Goal: Transaction & Acquisition: Purchase product/service

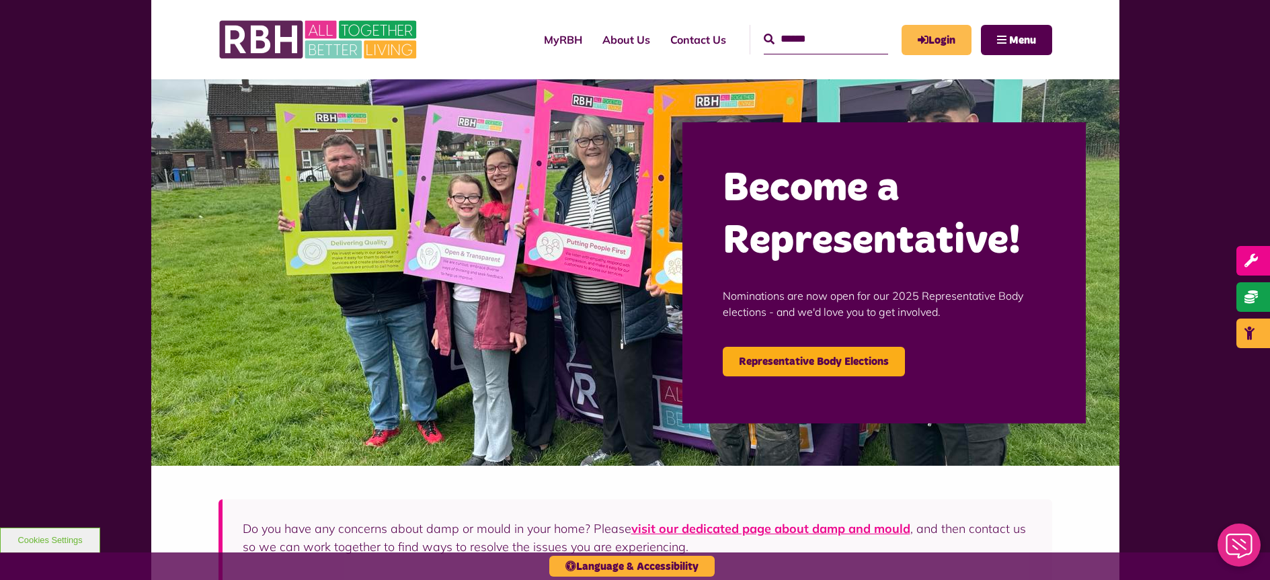
click at [936, 39] on link "Login" at bounding box center [937, 40] width 70 height 30
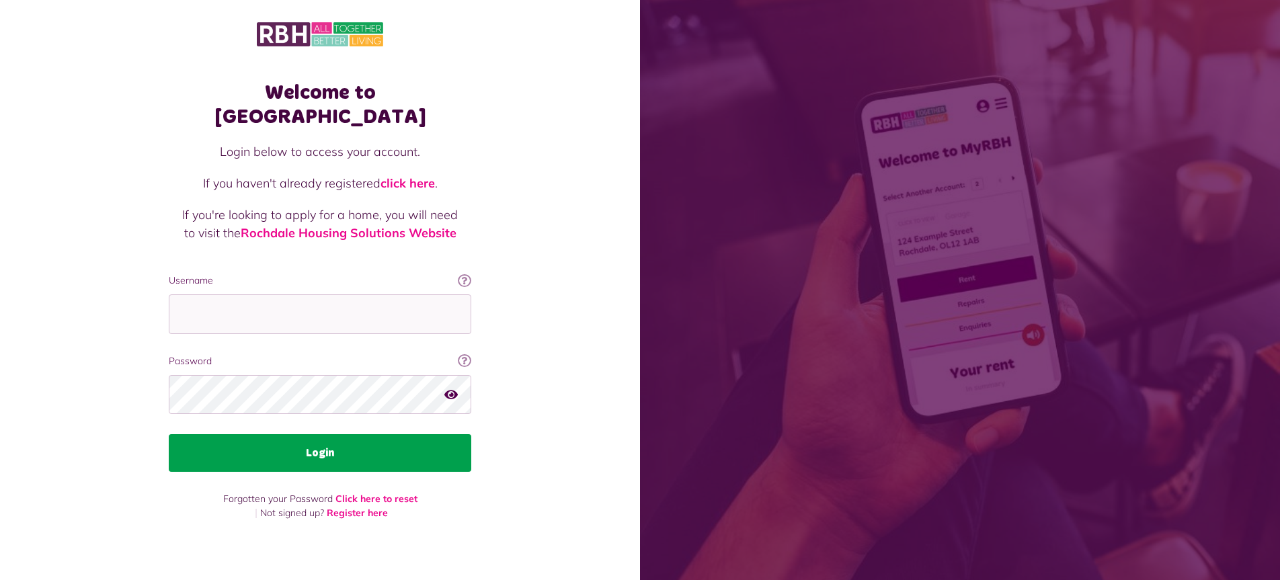
type input "**********"
click at [321, 441] on button "Login" at bounding box center [320, 453] width 303 height 38
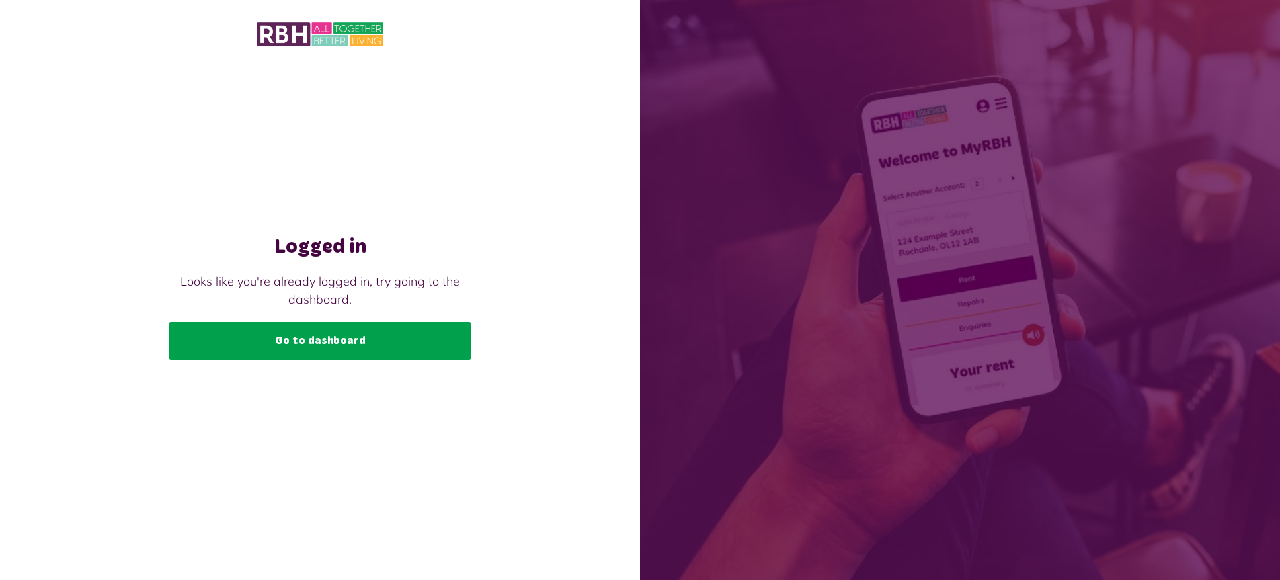
click at [292, 344] on link "Go to dashboard" at bounding box center [320, 341] width 303 height 38
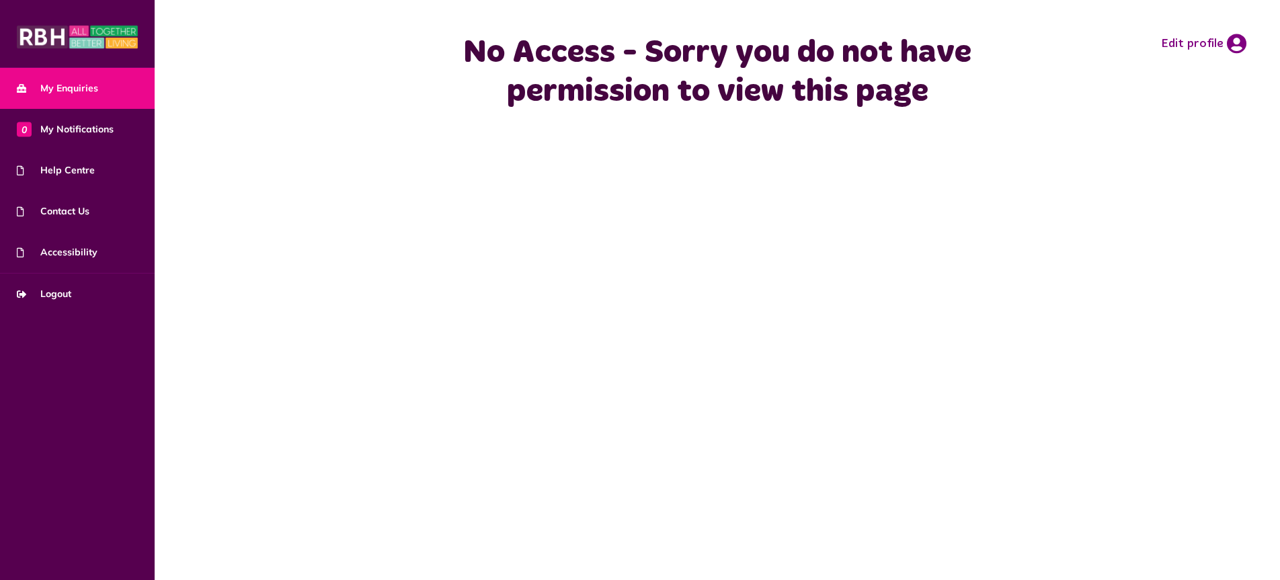
click at [76, 95] on span "My Enquiries" at bounding box center [57, 88] width 81 height 14
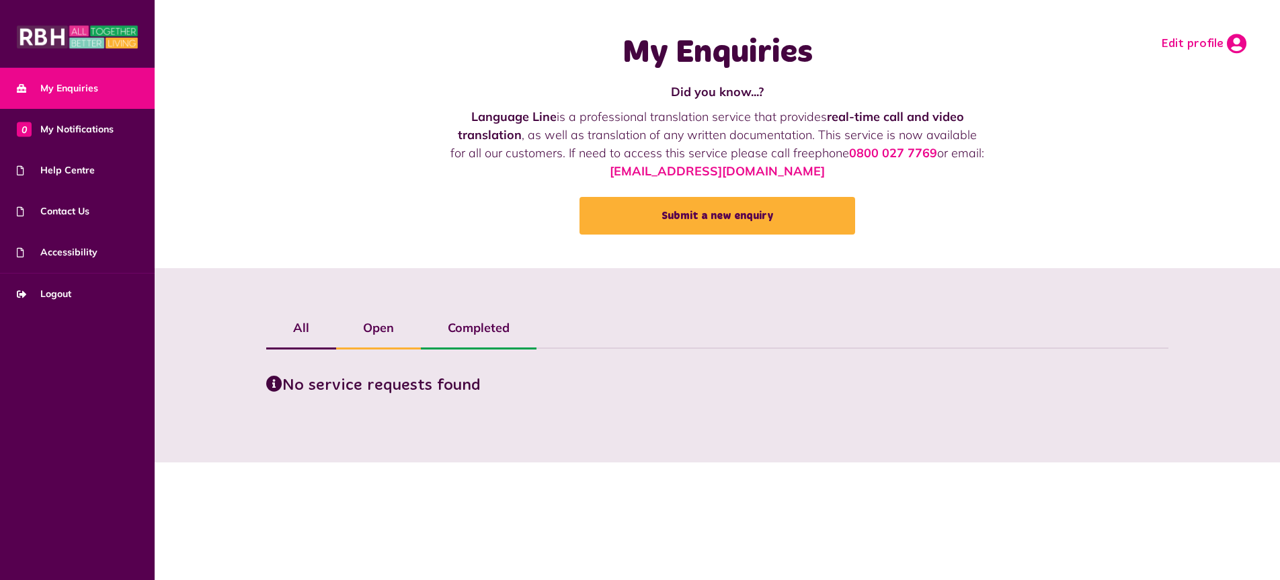
click at [1231, 42] on icon at bounding box center [1236, 44] width 19 height 20
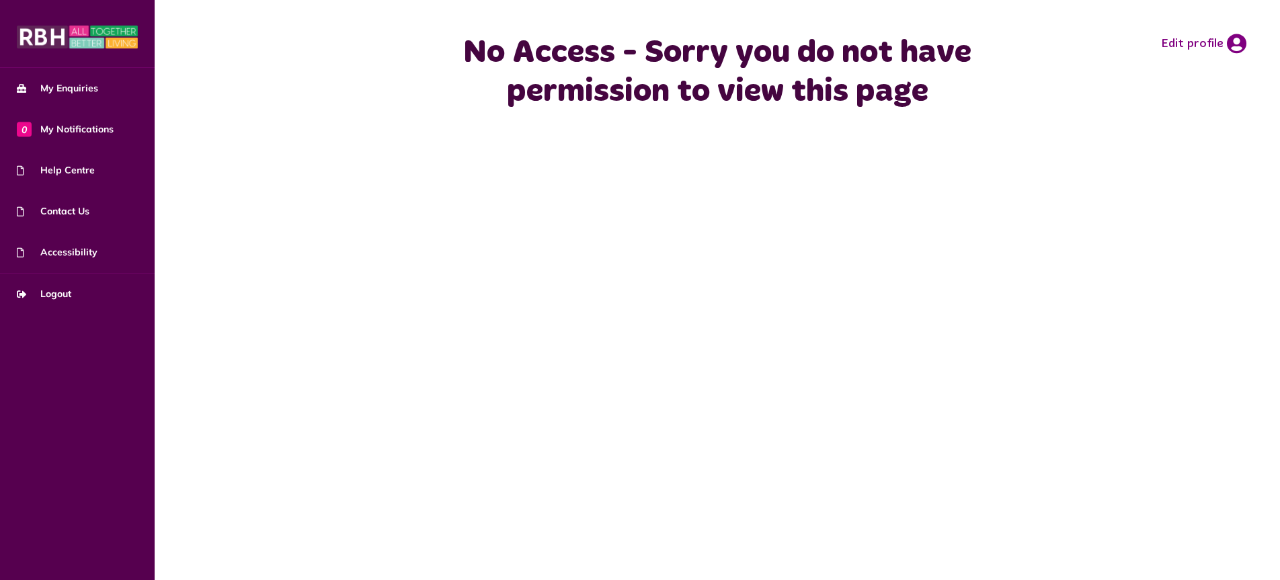
click at [42, 40] on img at bounding box center [77, 37] width 121 height 27
click at [37, 36] on img at bounding box center [77, 37] width 121 height 27
click at [54, 296] on span "Logout" at bounding box center [44, 294] width 54 height 14
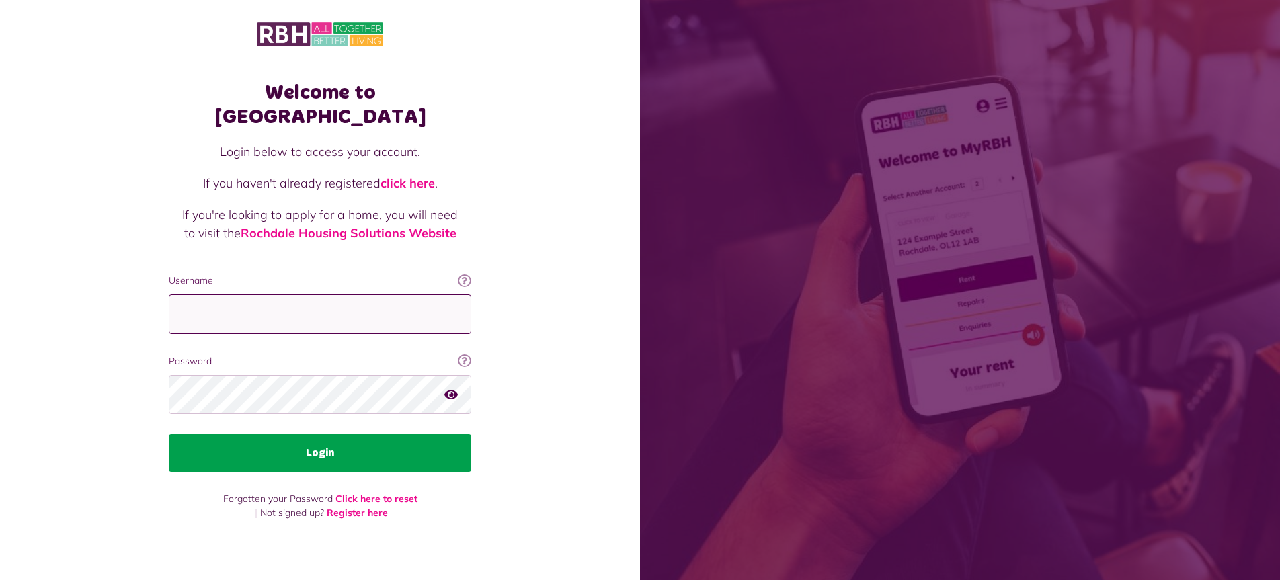
type input "**********"
click at [323, 438] on button "Login" at bounding box center [320, 453] width 303 height 38
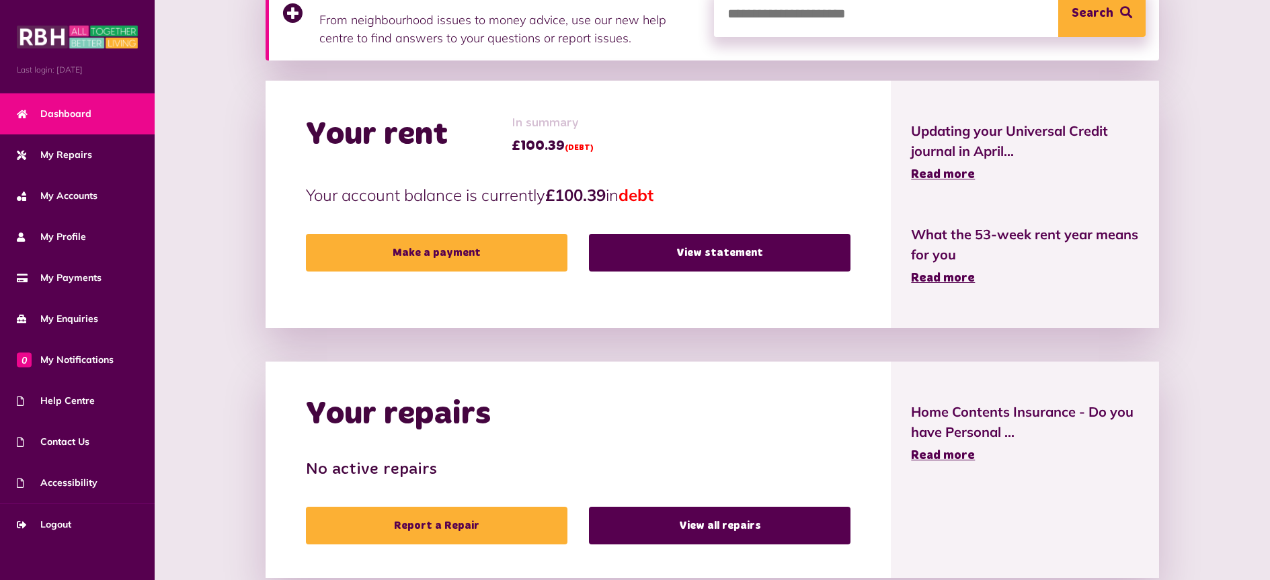
scroll to position [235, 0]
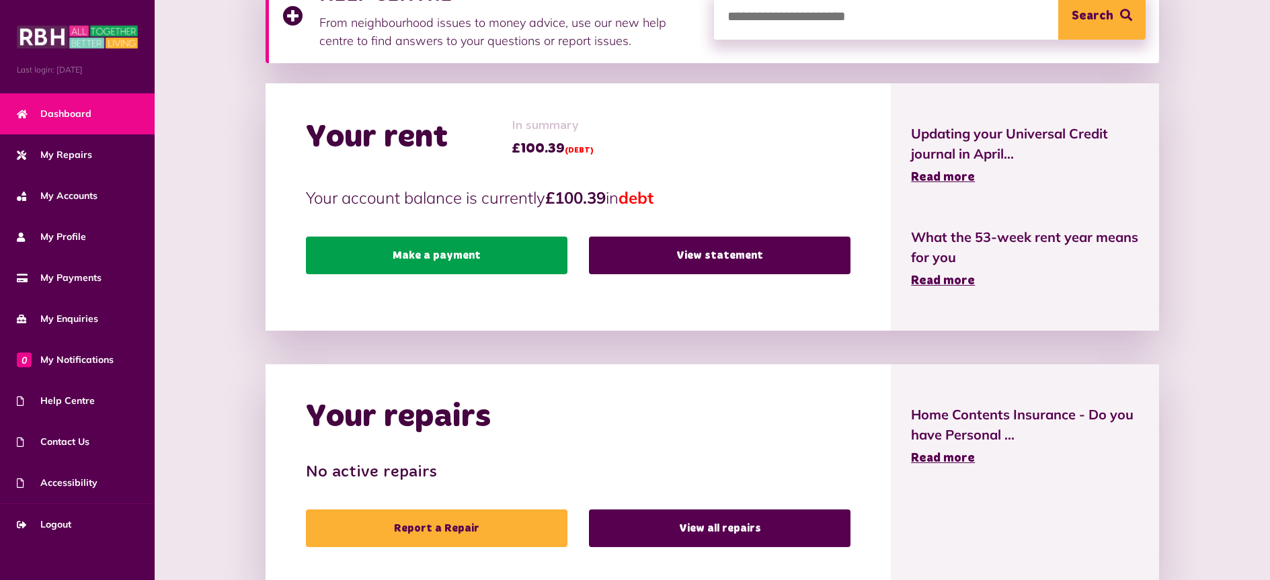
click at [412, 253] on link "Make a payment" at bounding box center [437, 256] width 262 height 38
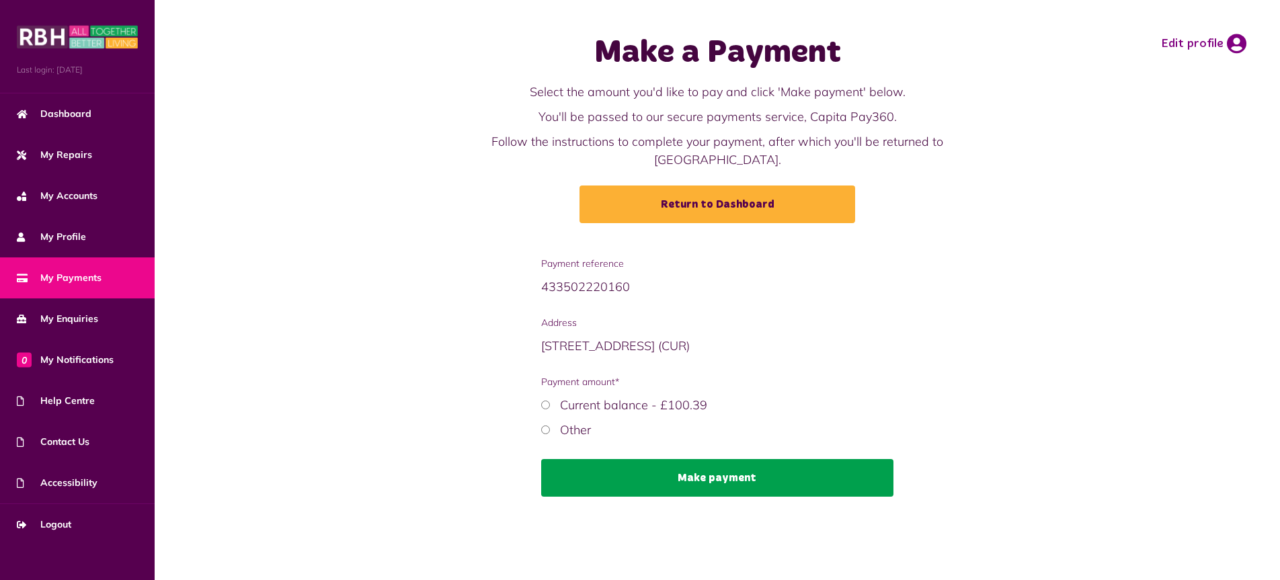
click at [725, 459] on button "Make payment" at bounding box center [717, 478] width 353 height 38
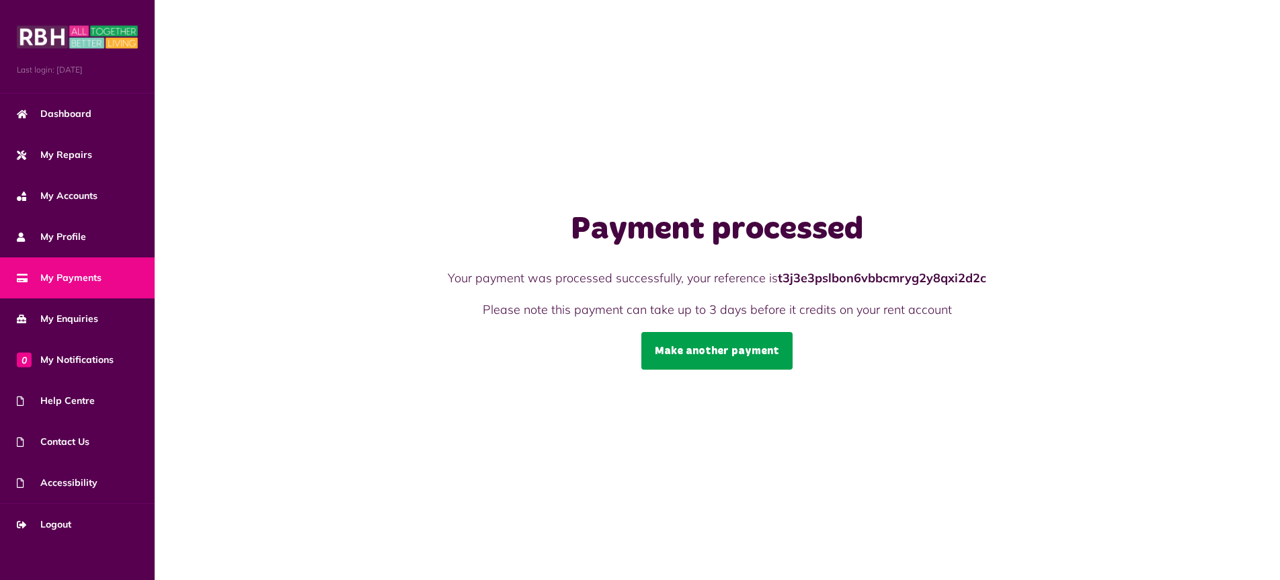
click at [718, 348] on link "Make another payment" at bounding box center [716, 351] width 151 height 38
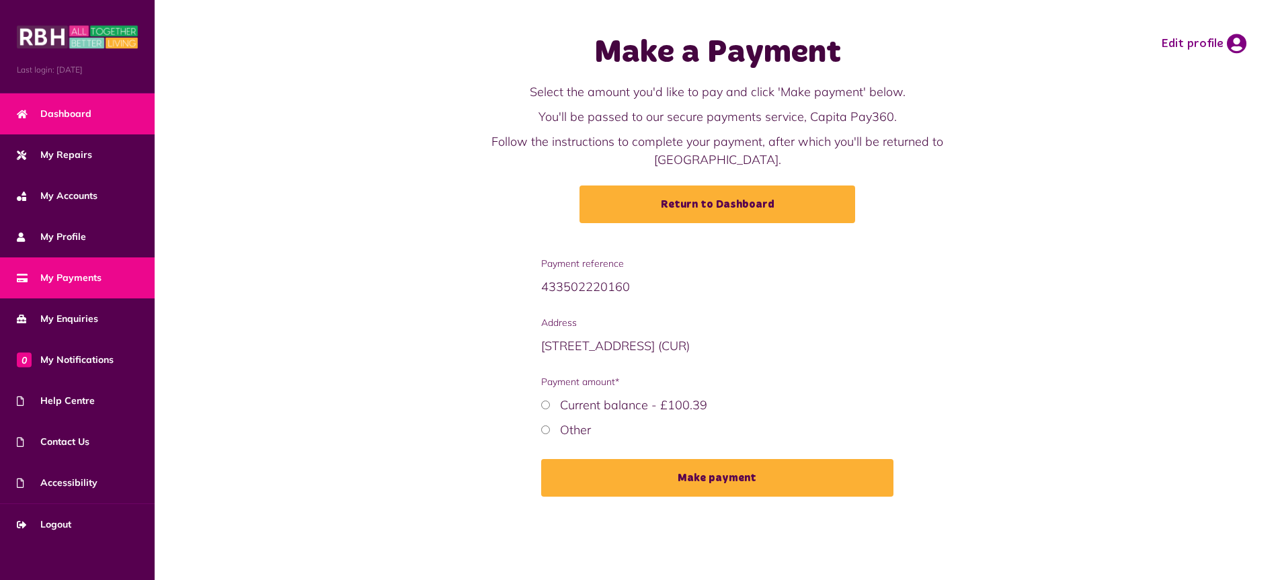
click at [69, 114] on span "Dashboard" at bounding box center [54, 114] width 75 height 14
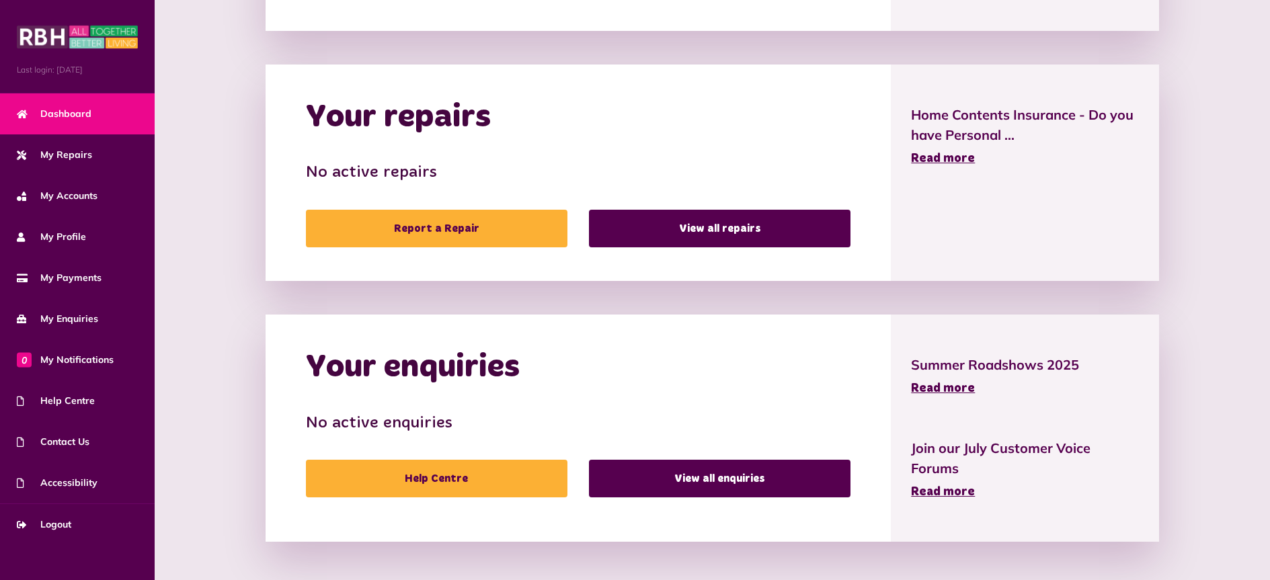
scroll to position [537, 0]
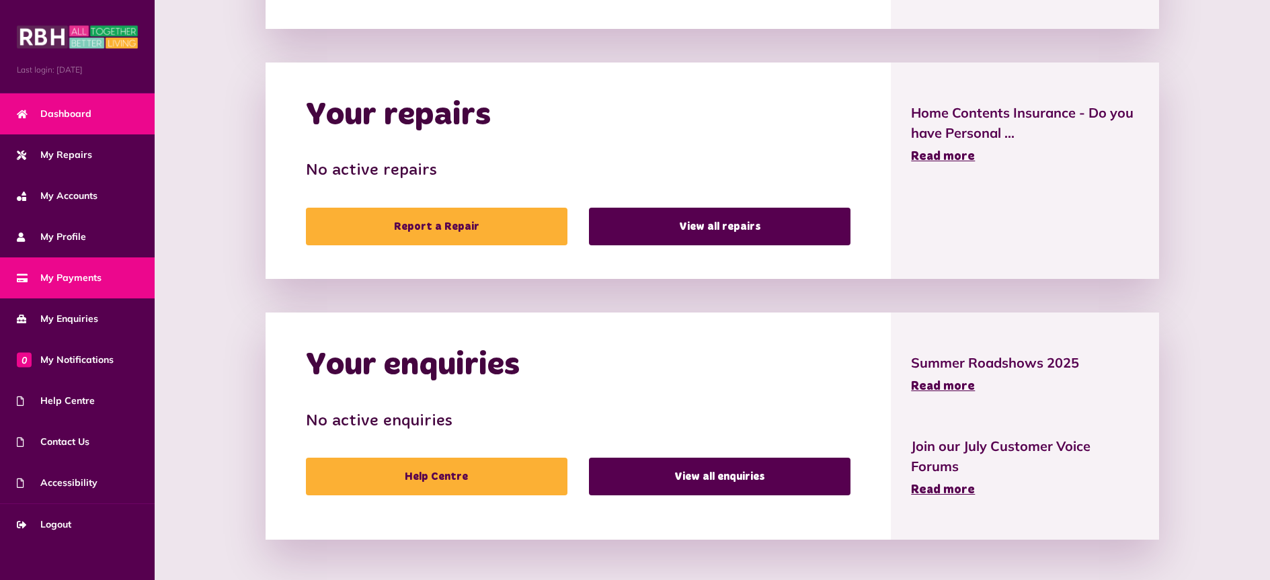
click at [81, 274] on span "My Payments" at bounding box center [59, 278] width 85 height 14
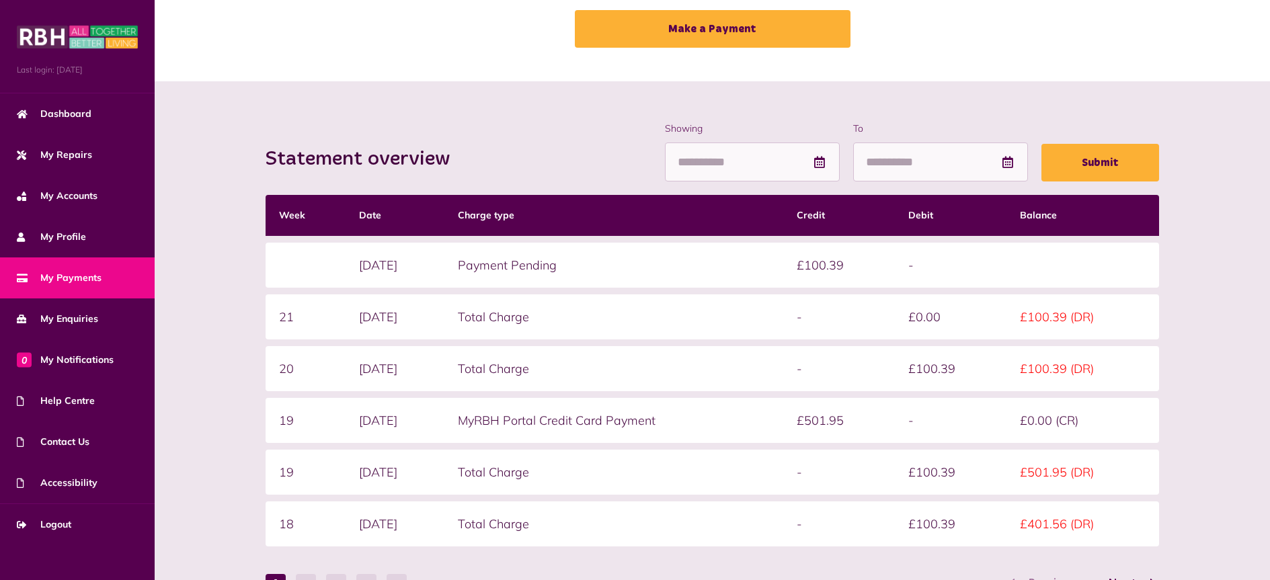
scroll to position [82, 0]
